Goal: Transaction & Acquisition: Purchase product/service

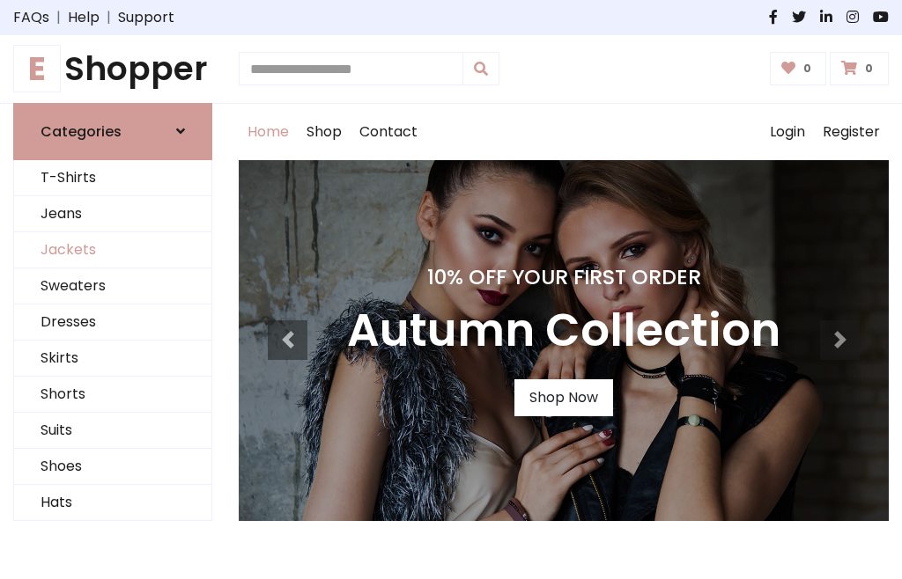
click at [113, 250] on link "Jackets" at bounding box center [112, 250] width 197 height 36
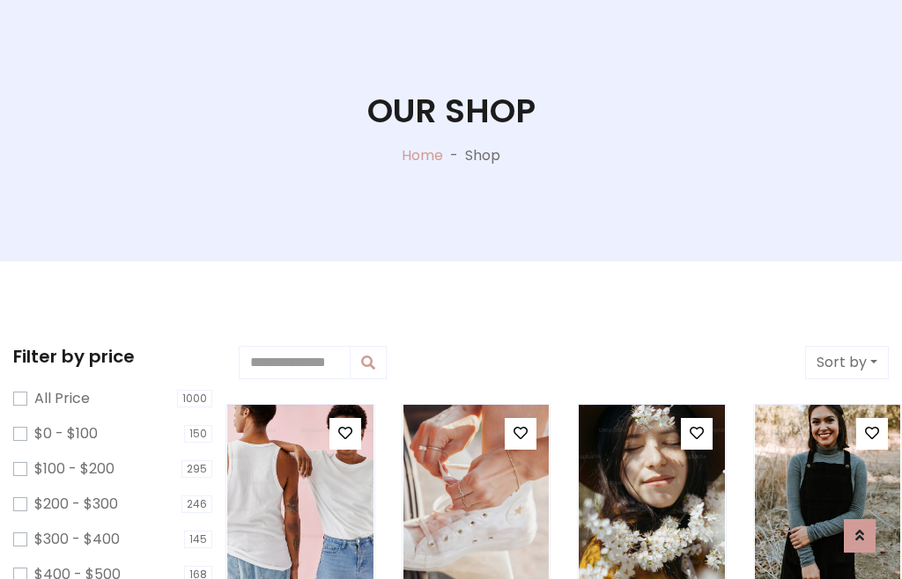
scroll to position [90, 0]
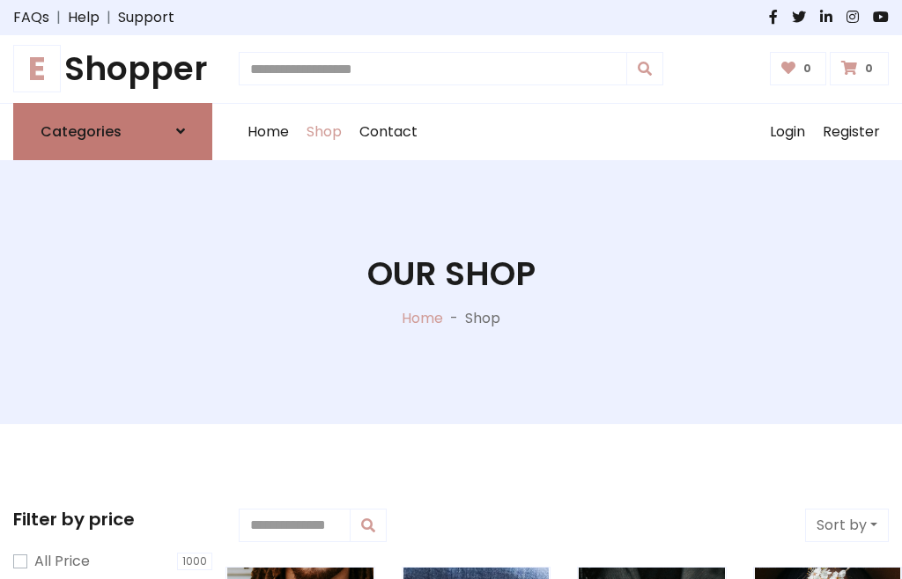
click at [113, 131] on h6 "Categories" at bounding box center [80, 131] width 81 height 17
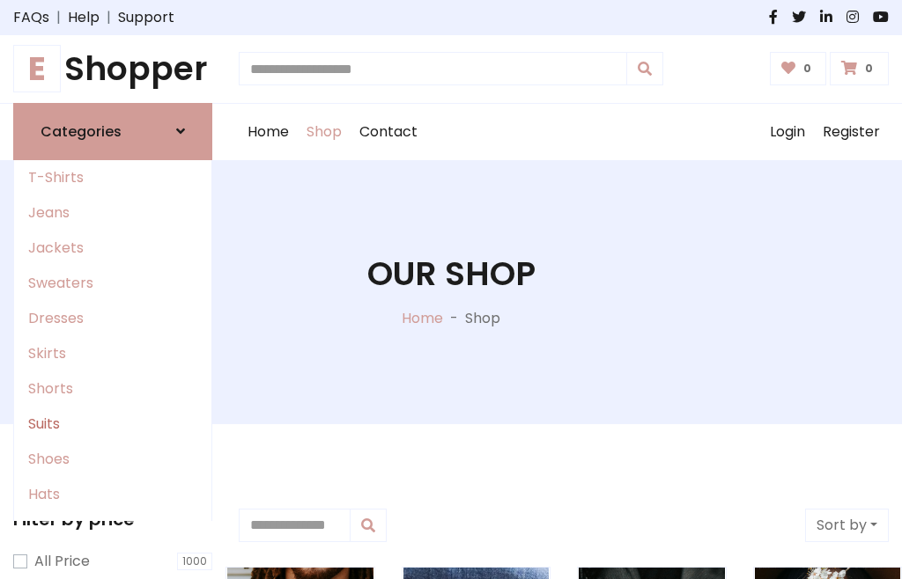
click at [113, 423] on link "Suits" at bounding box center [112, 424] width 197 height 35
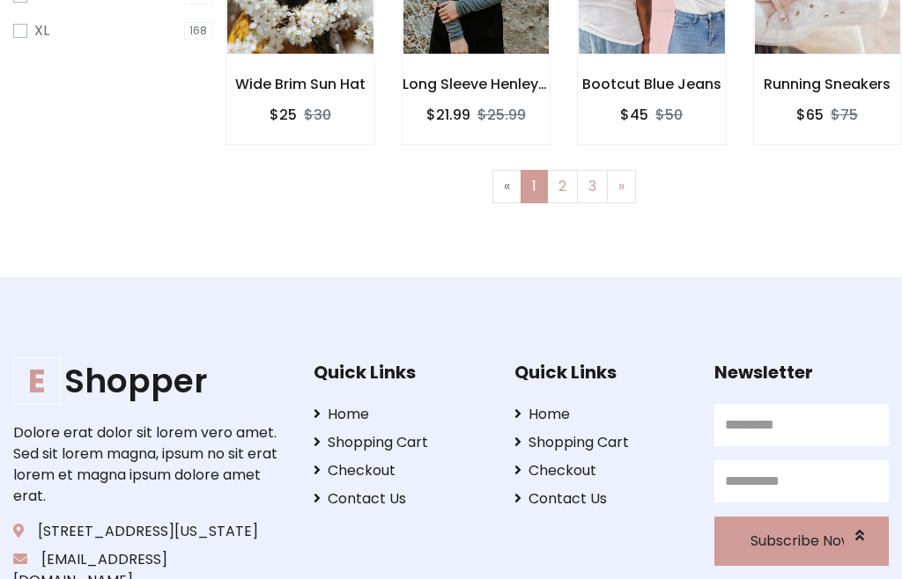
scroll to position [747, 0]
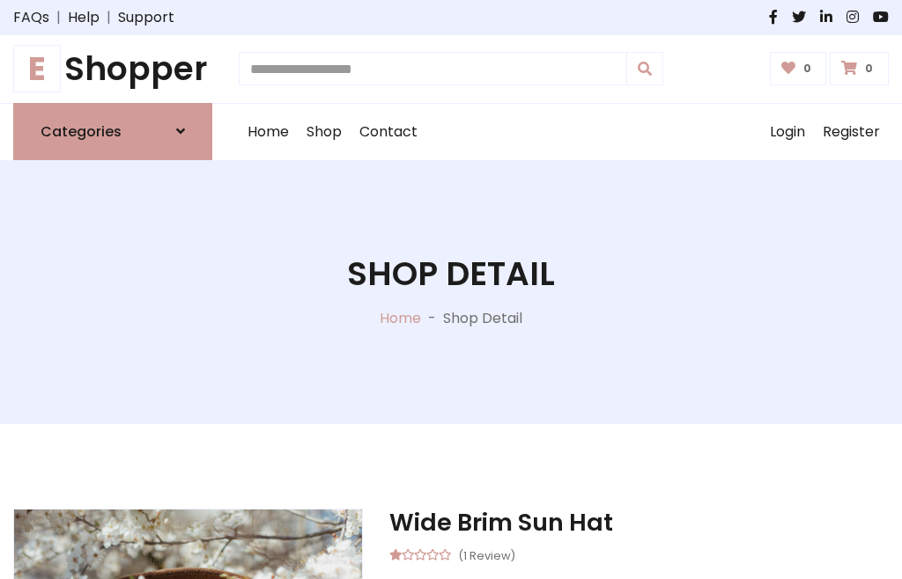
scroll to position [500, 0]
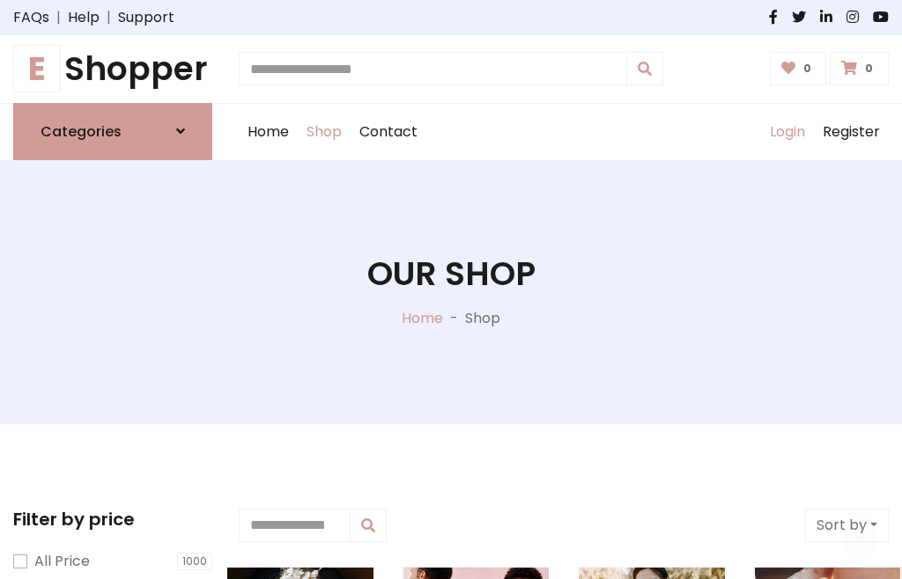
click at [786, 131] on link "Login" at bounding box center [787, 132] width 53 height 56
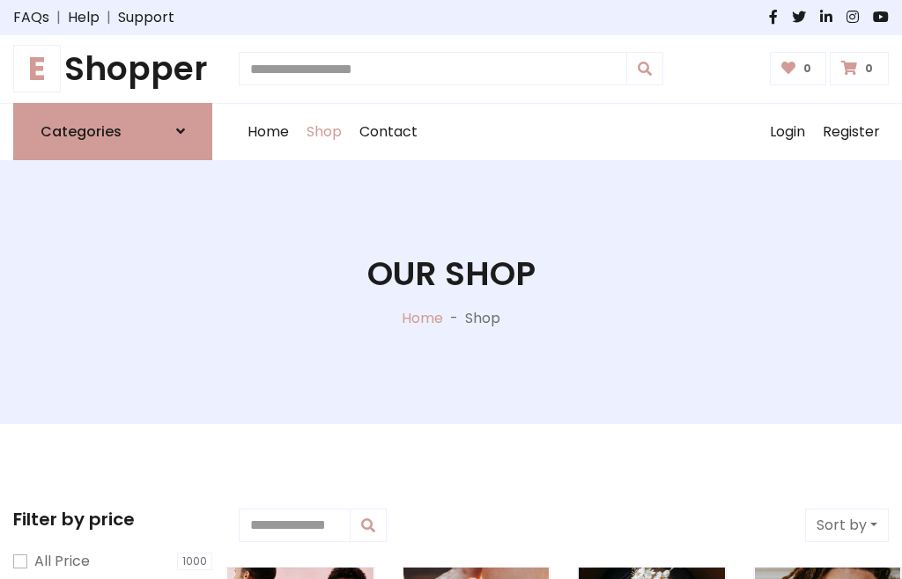
scroll to position [89, 0]
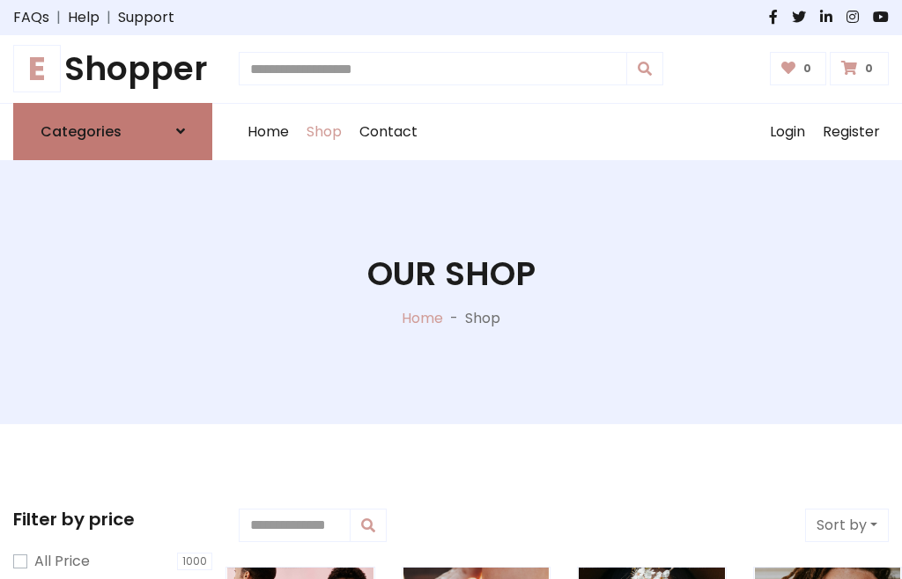
click at [180, 131] on icon at bounding box center [180, 131] width 9 height 14
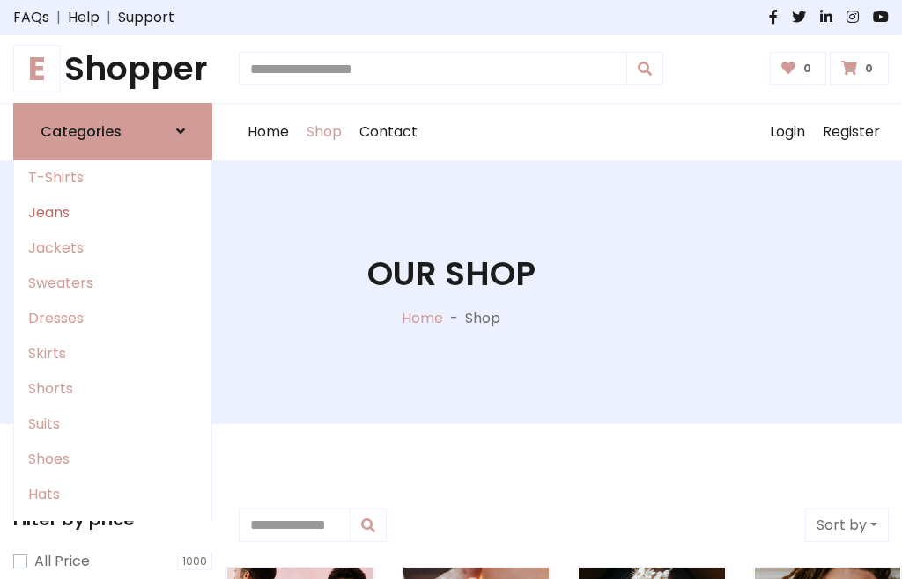
click at [113, 212] on link "Jeans" at bounding box center [112, 212] width 197 height 35
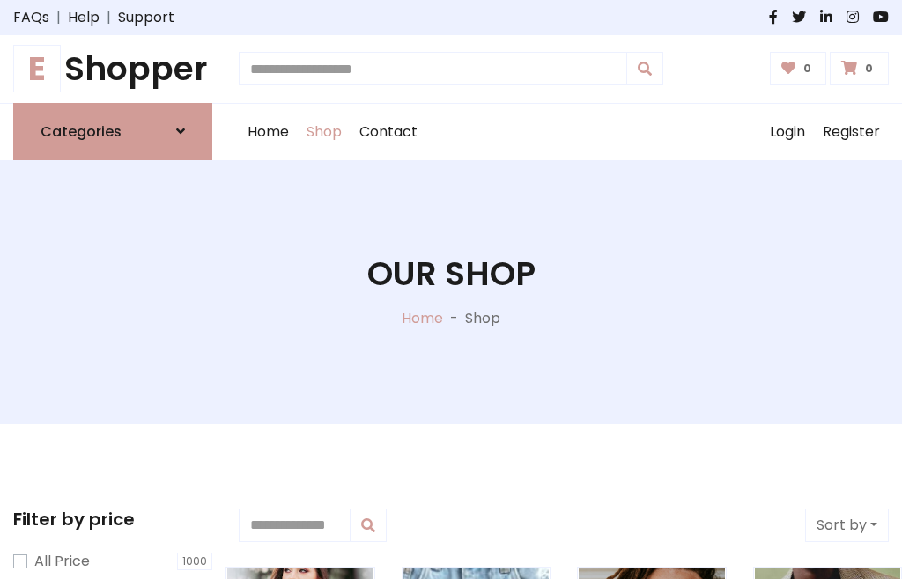
scroll to position [89, 0]
